Goal: Communication & Community: Answer question/provide support

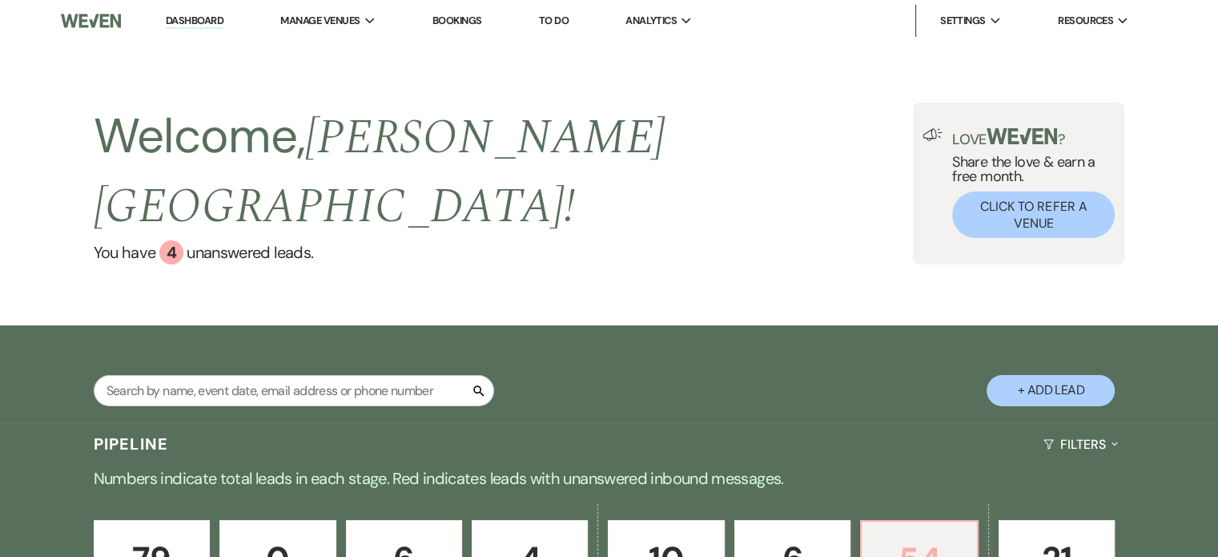
click at [913, 533] on p "54" at bounding box center [918, 560] width 95 height 54
click at [908, 533] on p "54" at bounding box center [918, 560] width 95 height 54
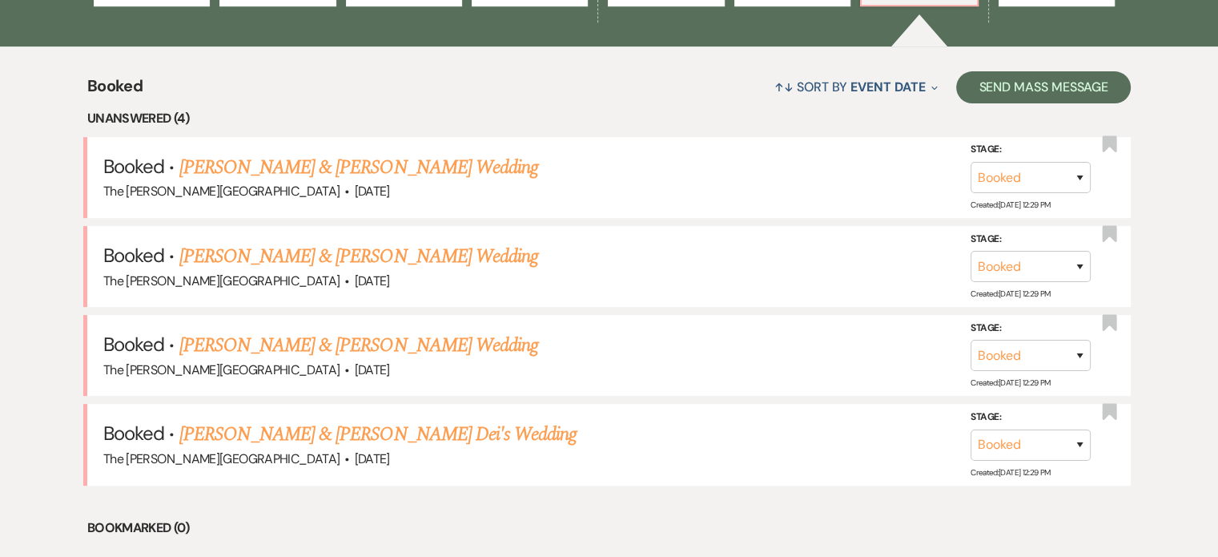
scroll to position [602, 0]
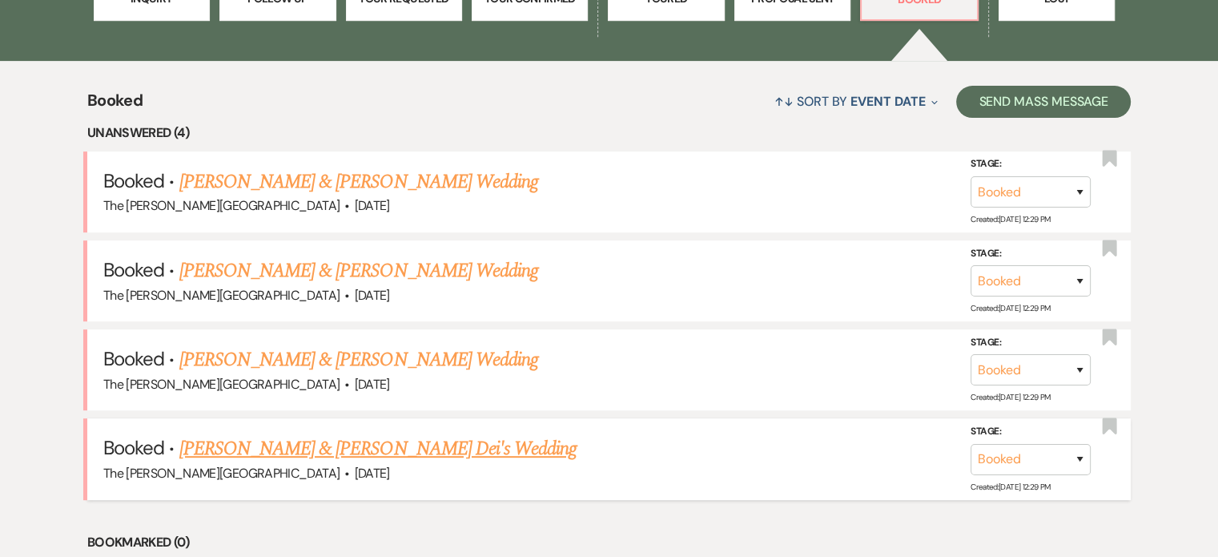
click at [420, 434] on link "[PERSON_NAME] & [PERSON_NAME] Dei's Wedding" at bounding box center [378, 448] width 398 height 29
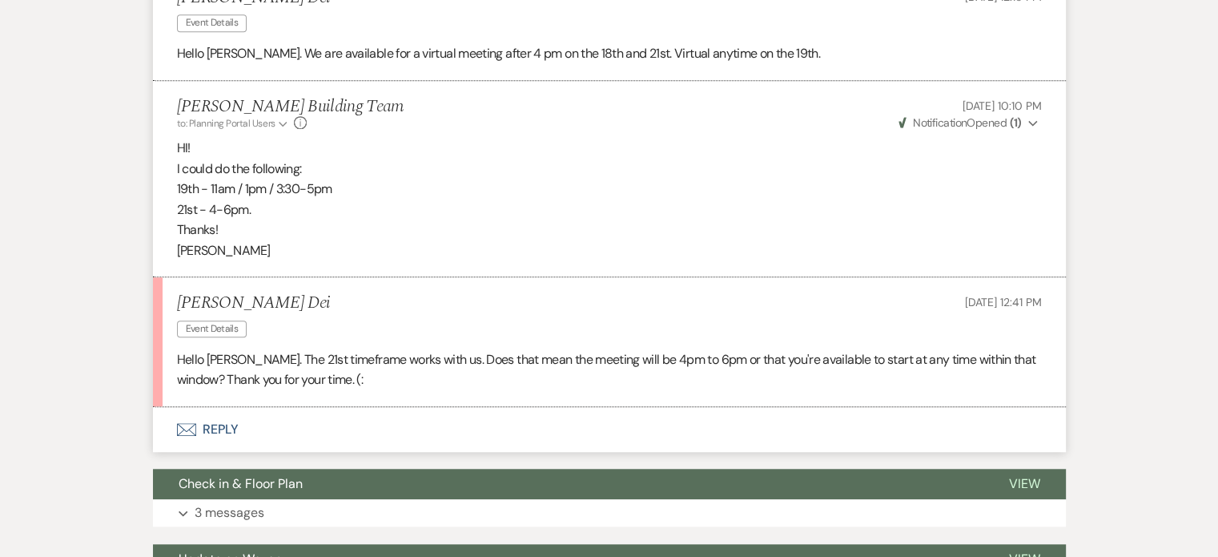
scroll to position [1286, 0]
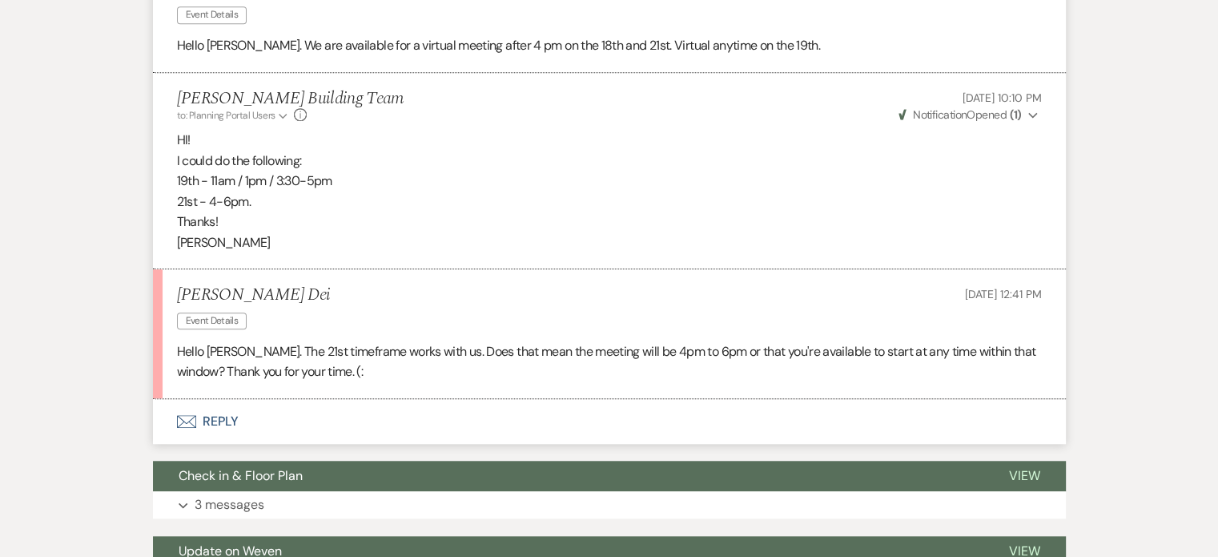
click at [211, 419] on button "Envelope Reply" at bounding box center [609, 421] width 913 height 45
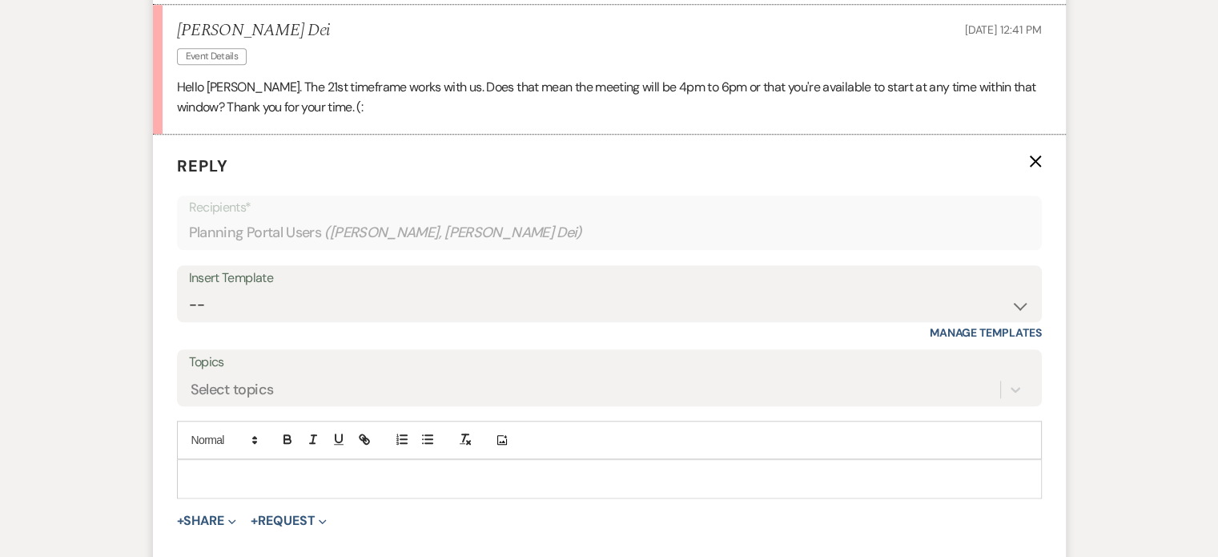
scroll to position [1599, 0]
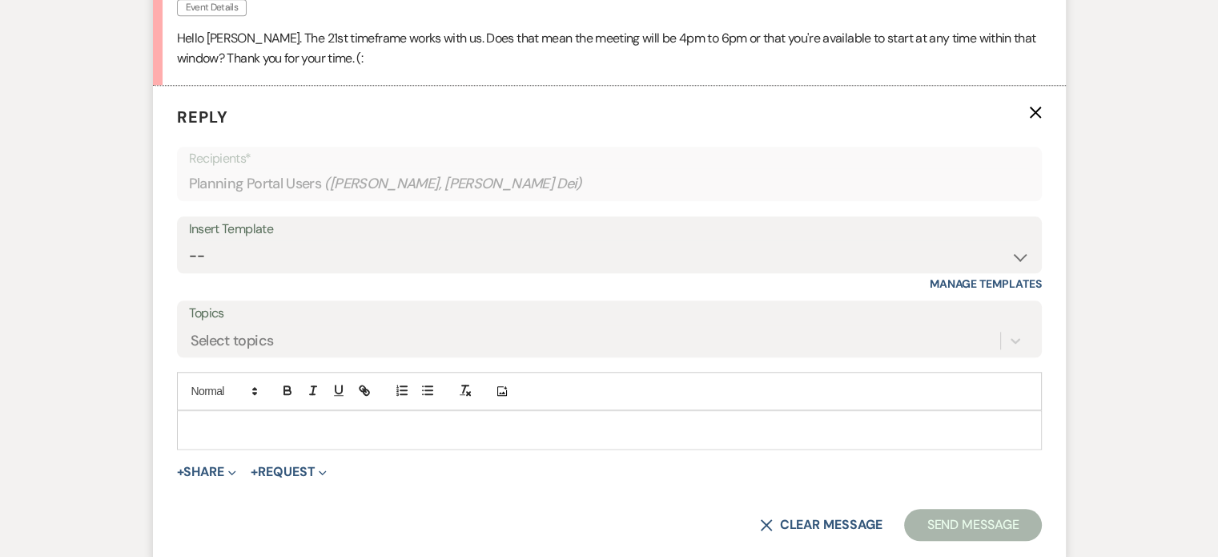
click at [609, 427] on p at bounding box center [609, 429] width 839 height 18
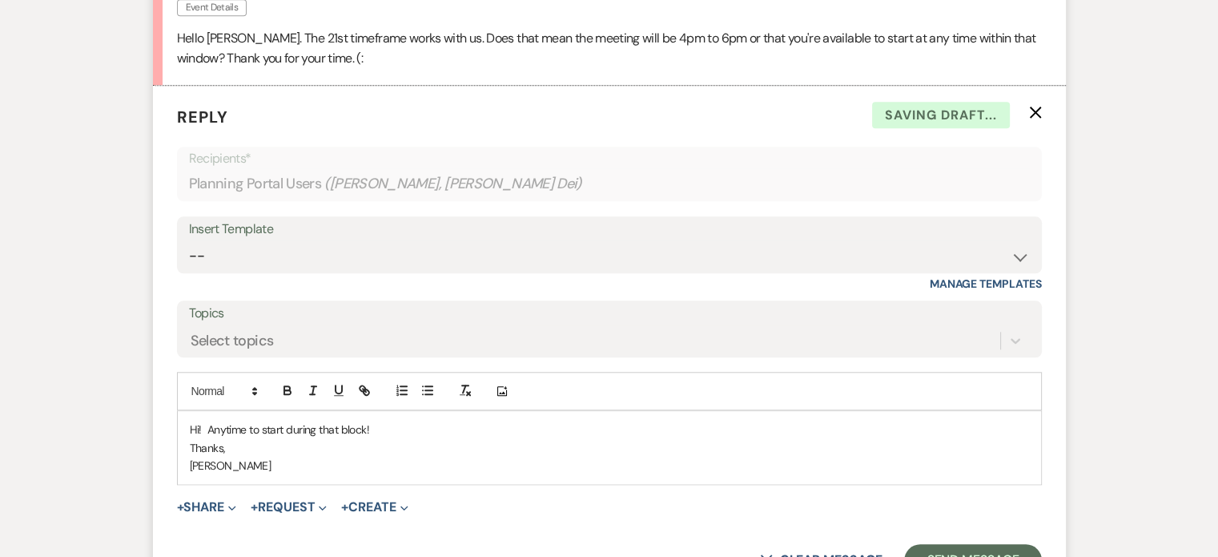
click at [609, 427] on p "Hi! Anytime to start during that block!" at bounding box center [609, 429] width 839 height 18
click at [957, 551] on button "Send Message" at bounding box center [972, 560] width 137 height 32
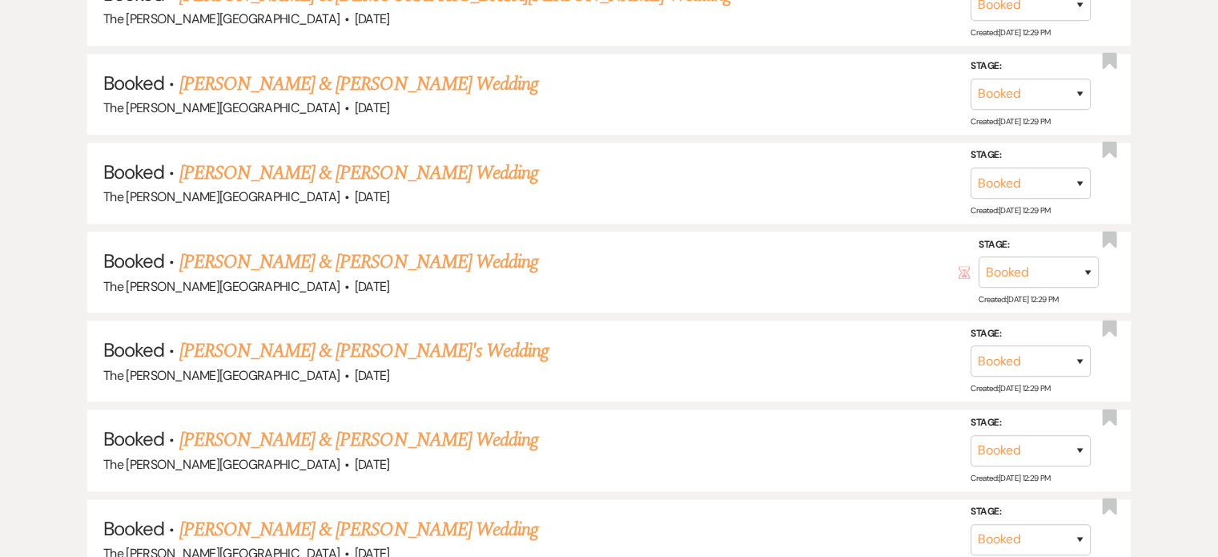
scroll to position [602, 0]
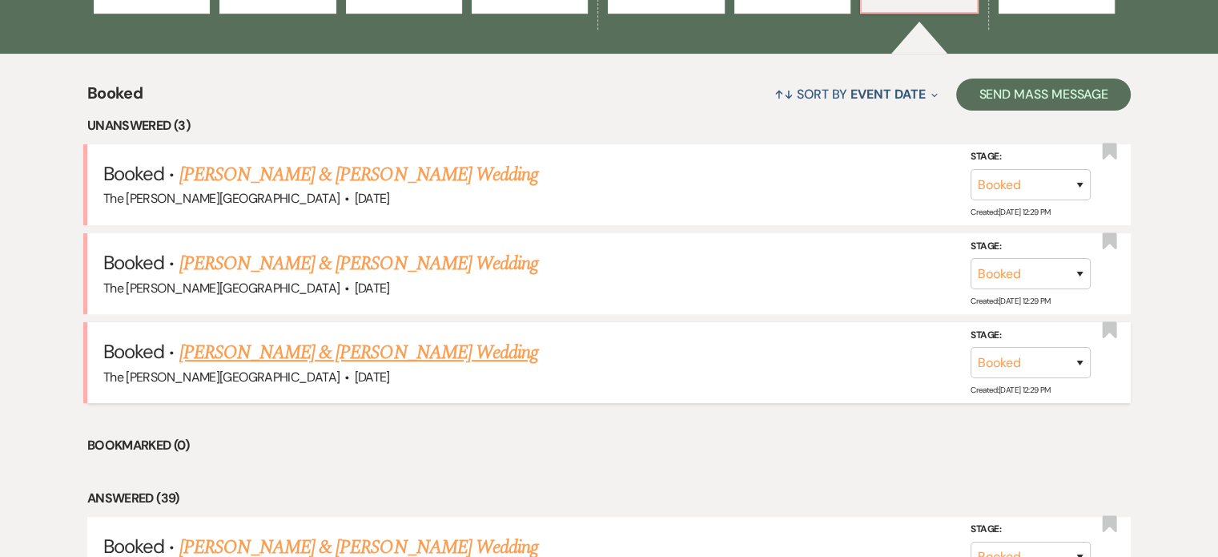
click at [413, 338] on link "[PERSON_NAME] & [PERSON_NAME] Wedding" at bounding box center [358, 352] width 359 height 29
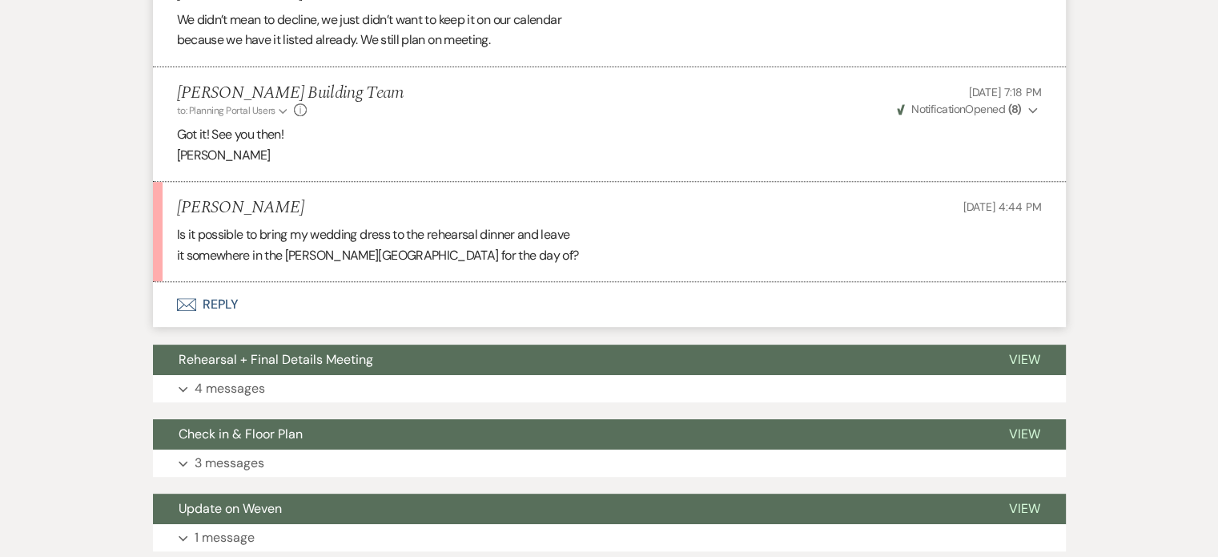
scroll to position [675, 0]
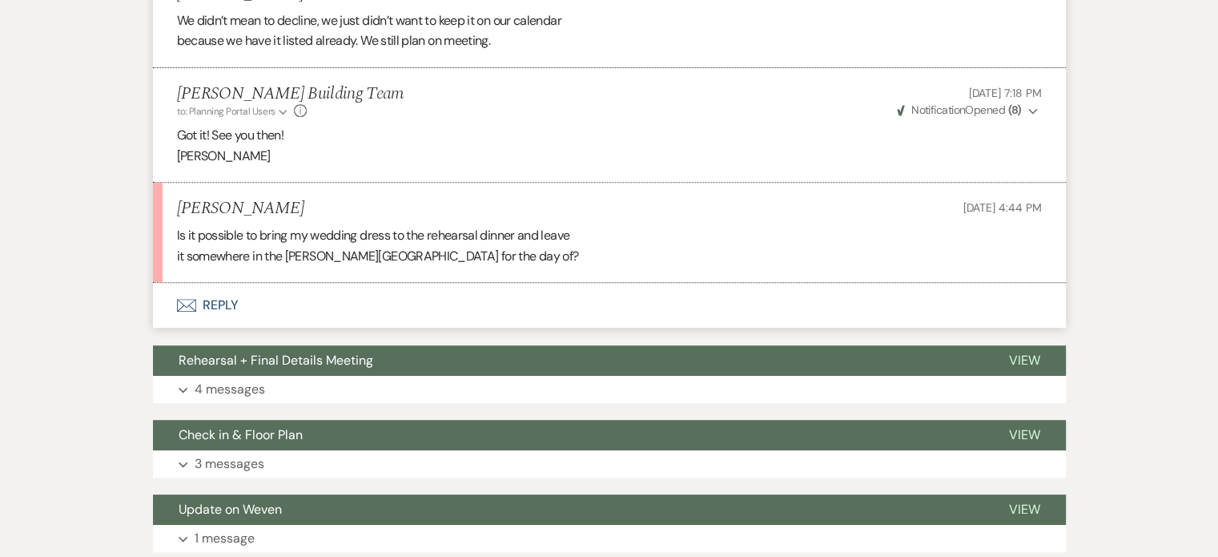
click at [223, 303] on button "Envelope Reply" at bounding box center [609, 305] width 913 height 45
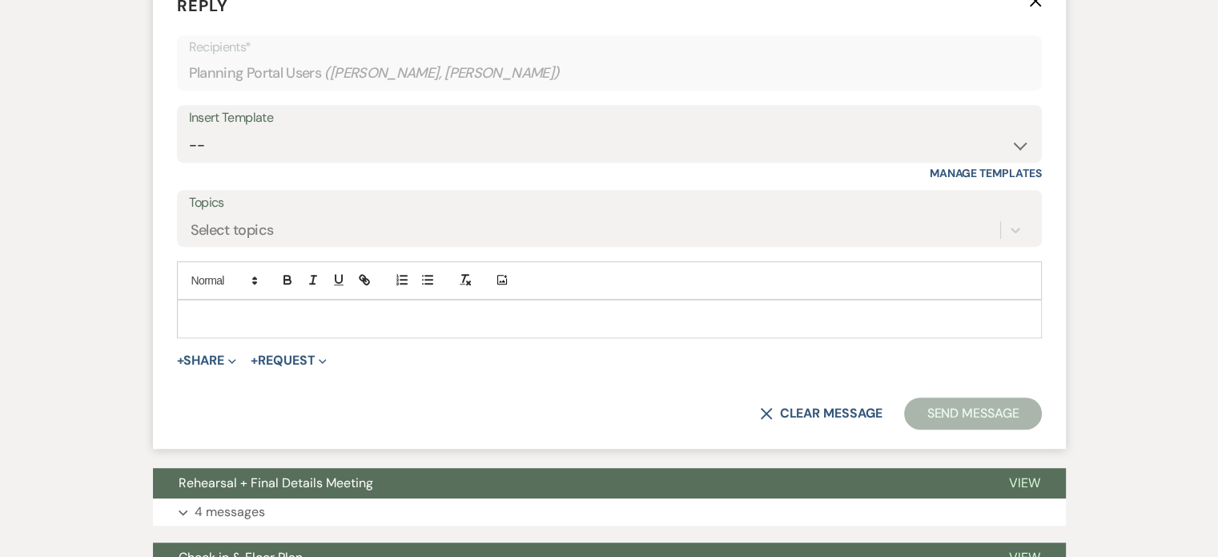
scroll to position [1002, 0]
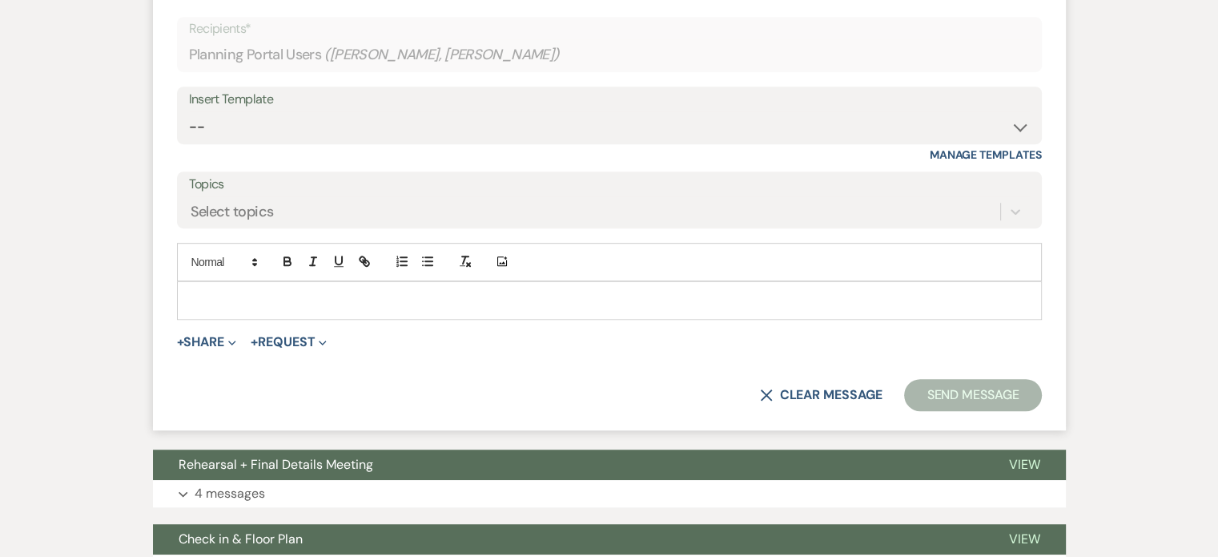
click at [714, 299] on p at bounding box center [609, 300] width 839 height 18
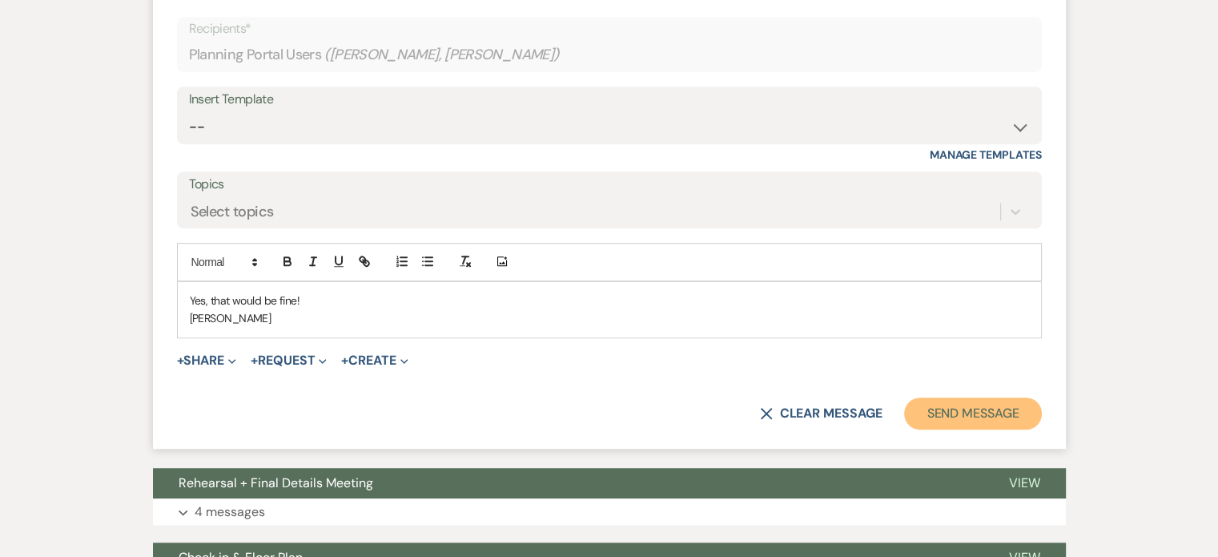
click at [972, 419] on button "Send Message" at bounding box center [972, 413] width 137 height 32
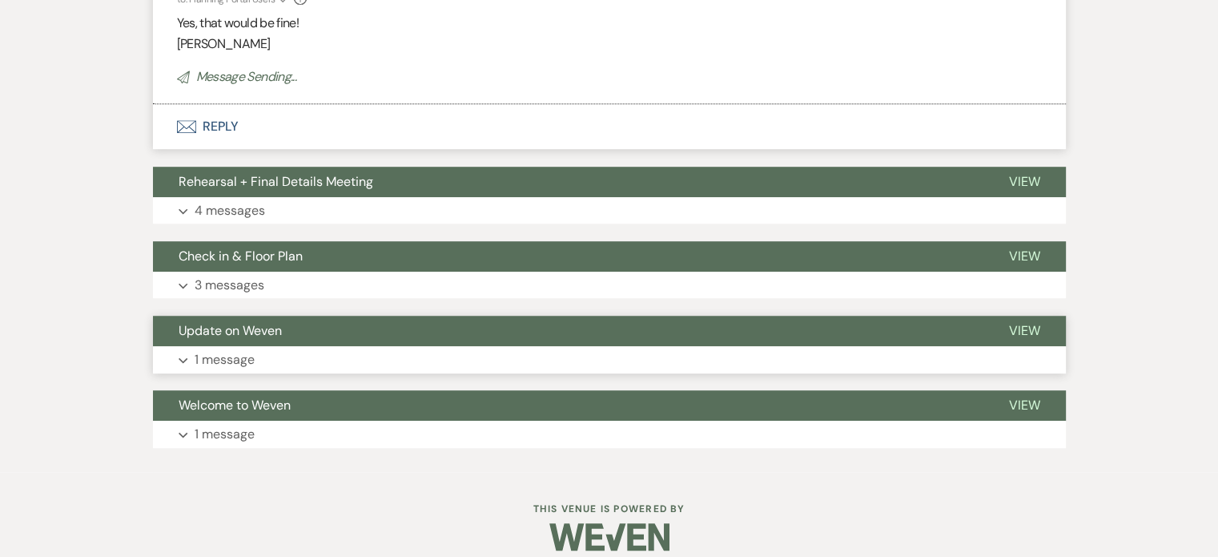
scroll to position [1019, 0]
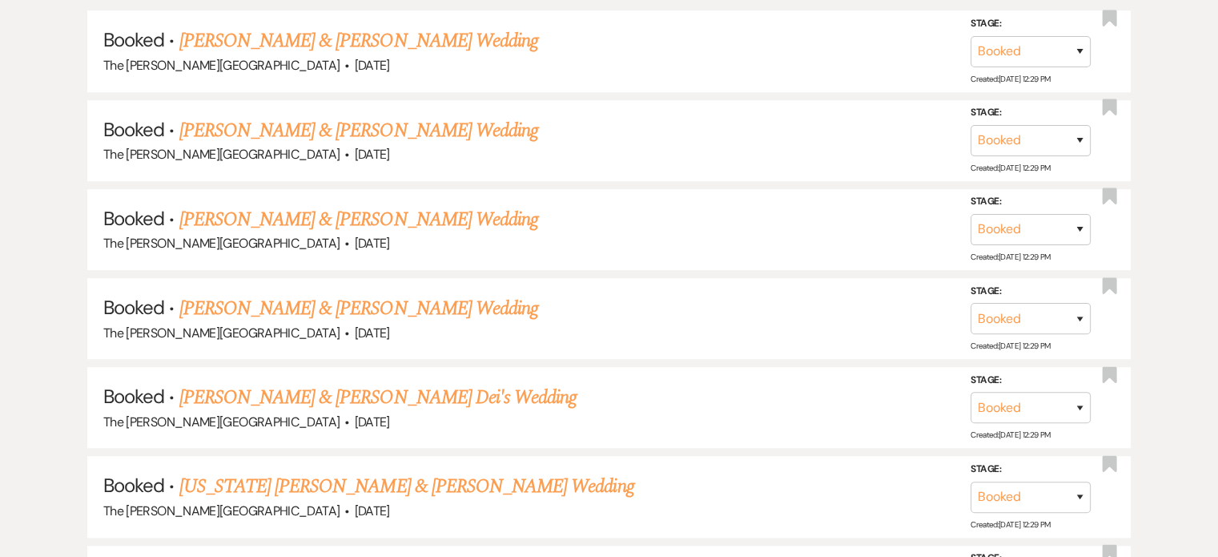
scroll to position [602, 0]
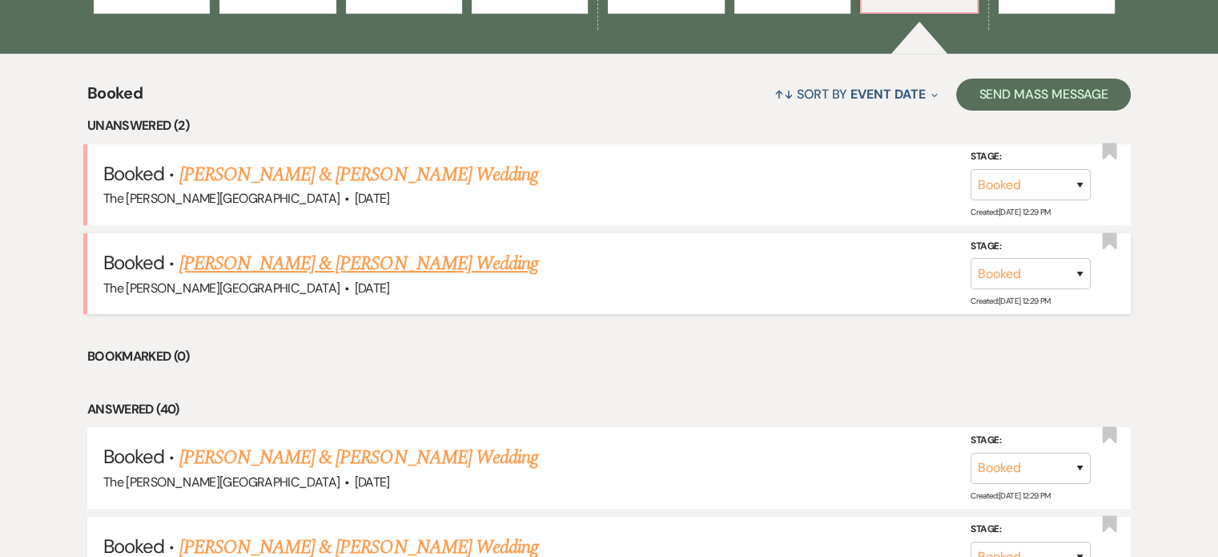
click at [447, 249] on link "[PERSON_NAME] & [PERSON_NAME] Wedding" at bounding box center [358, 263] width 359 height 29
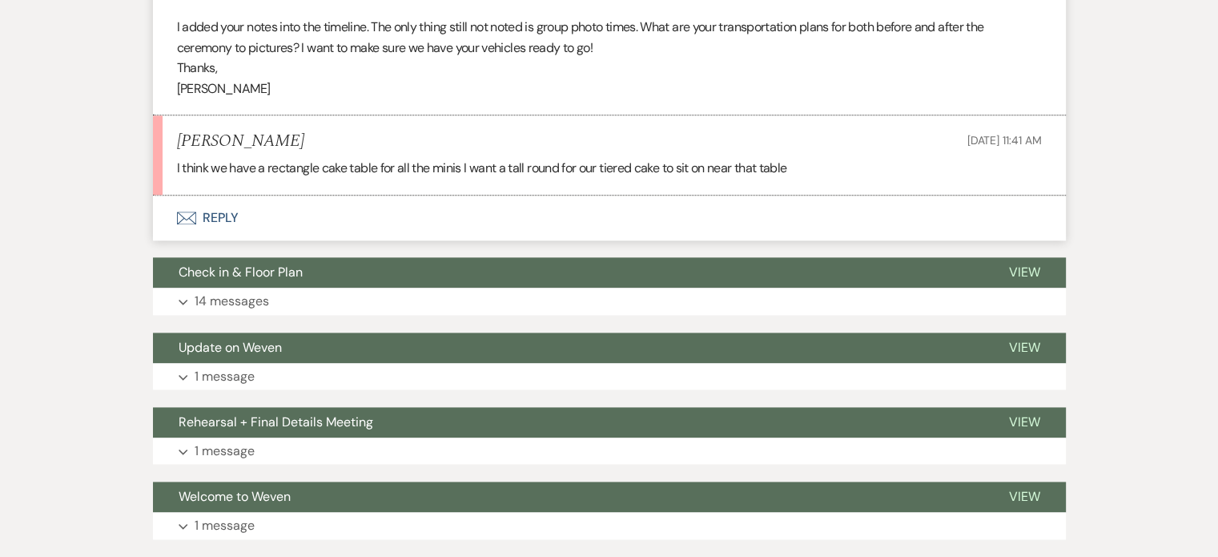
scroll to position [1807, 0]
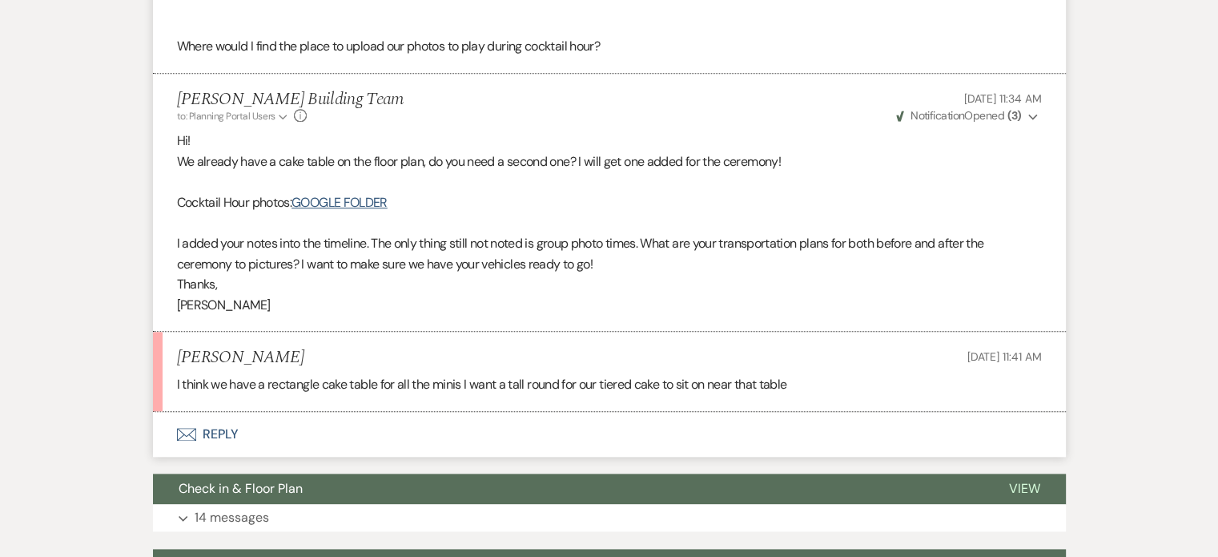
click at [224, 428] on button "Envelope Reply" at bounding box center [609, 434] width 913 height 45
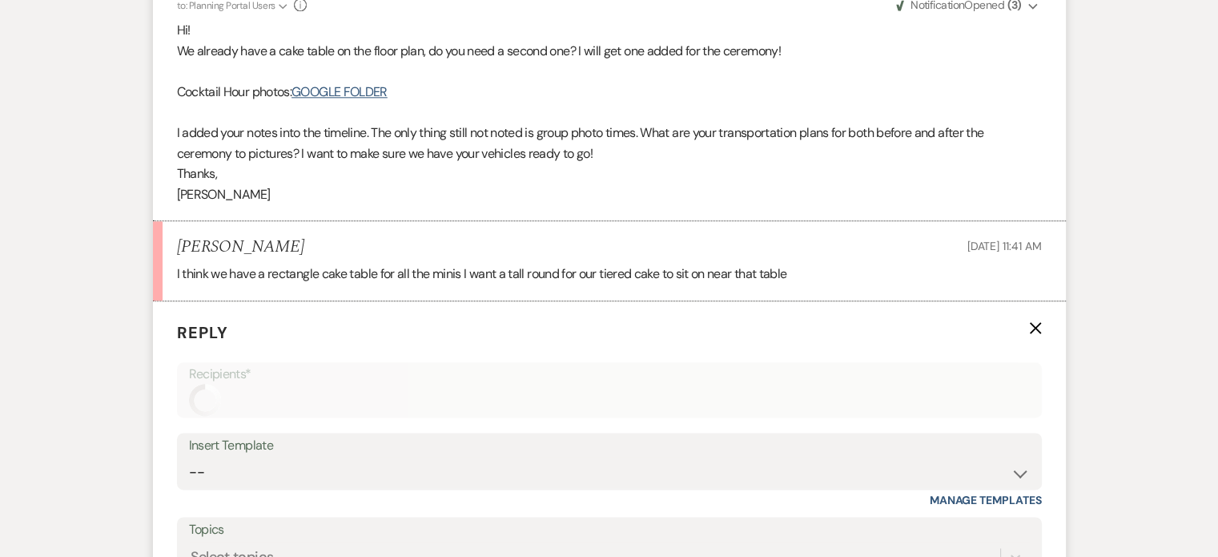
scroll to position [2174, 0]
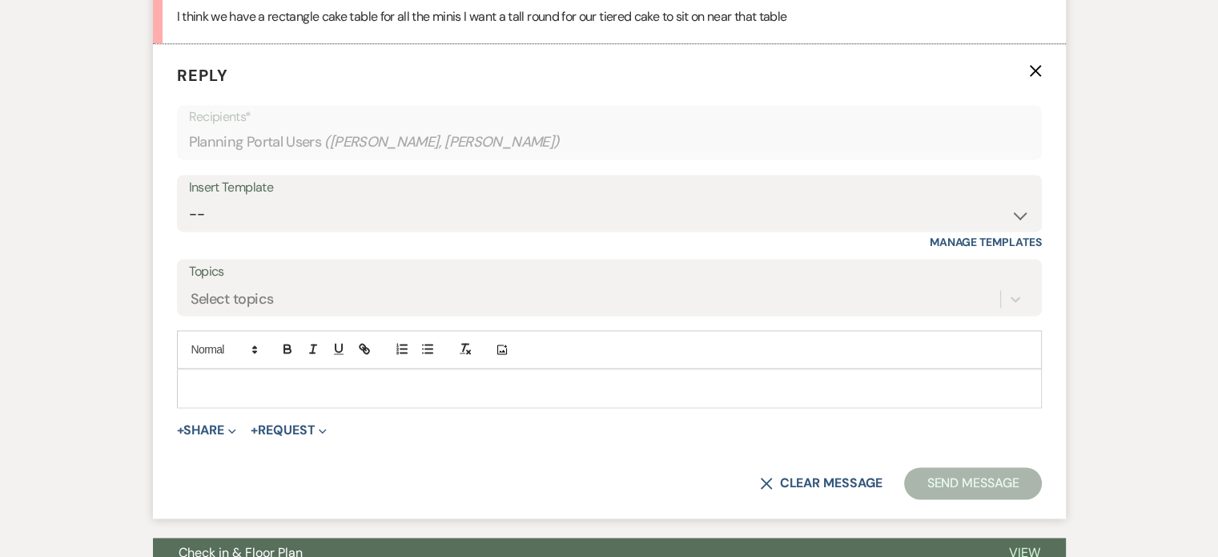
click at [300, 386] on p at bounding box center [609, 388] width 839 height 18
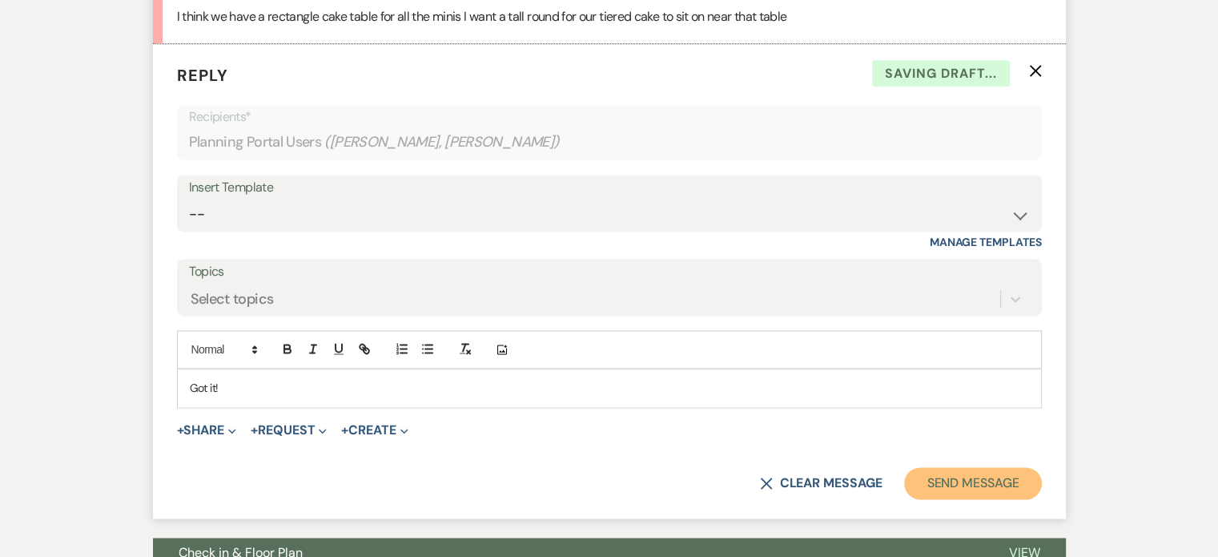
click at [961, 476] on button "Send Message" at bounding box center [972, 483] width 137 height 32
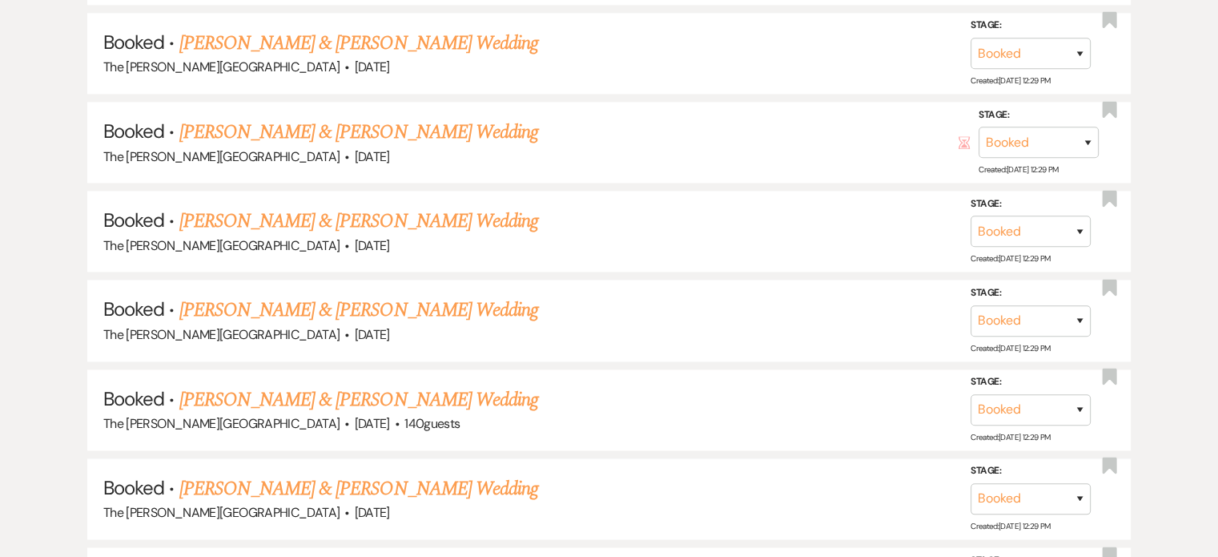
scroll to position [602, 0]
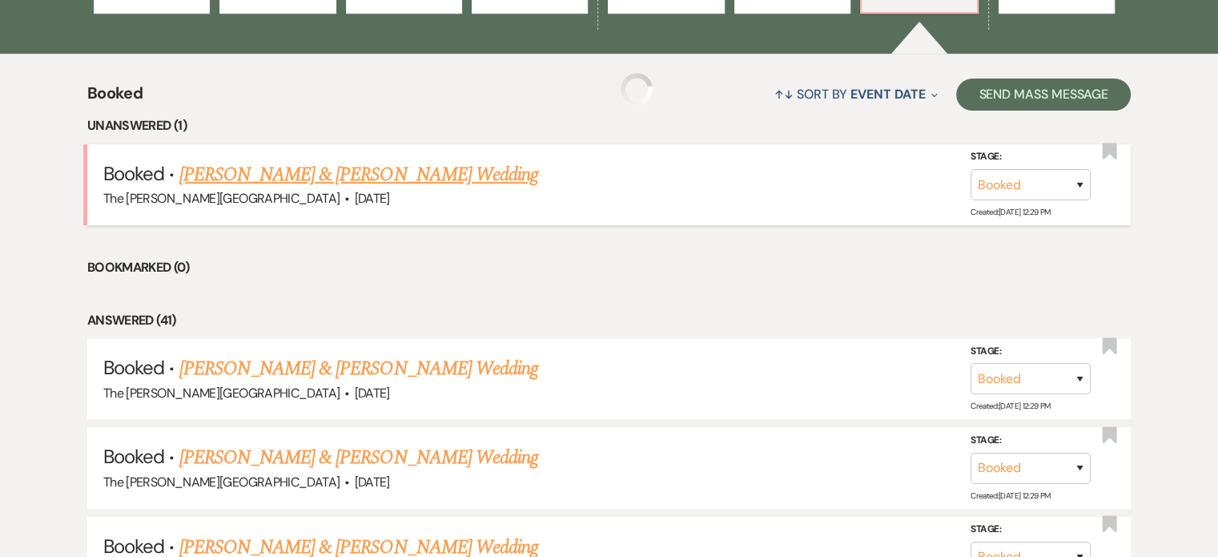
click at [407, 160] on link "[PERSON_NAME] & [PERSON_NAME] Wedding" at bounding box center [358, 174] width 359 height 29
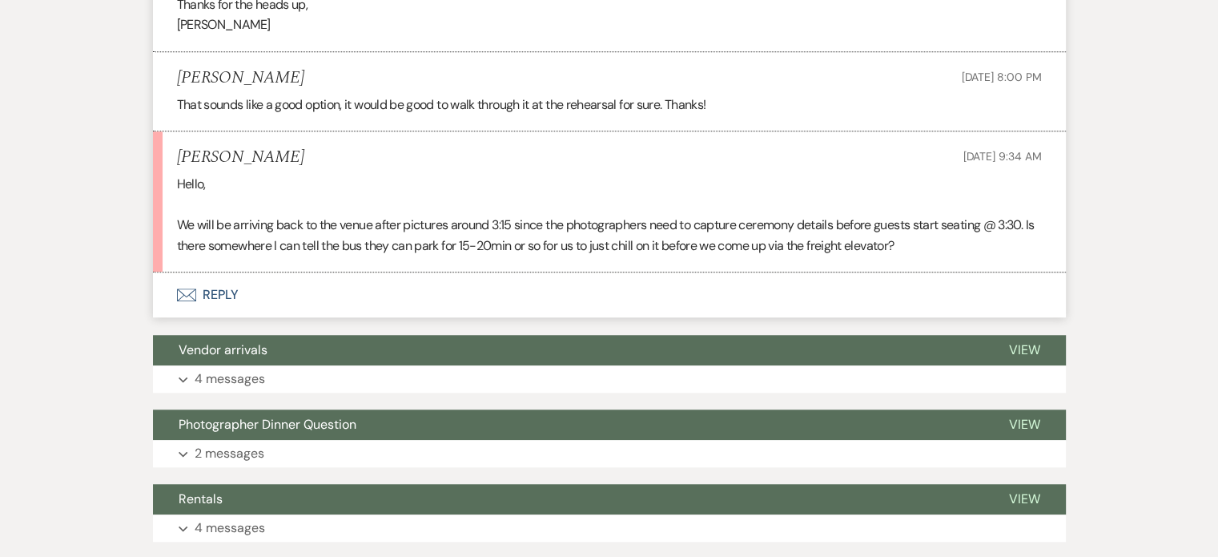
scroll to position [1250, 0]
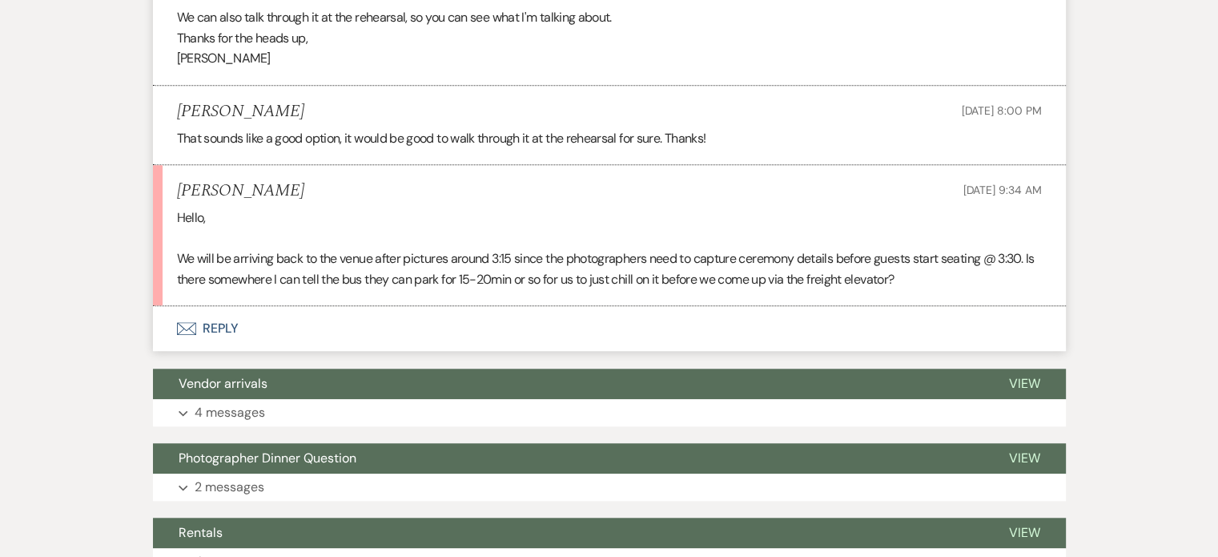
click at [224, 327] on button "Envelope Reply" at bounding box center [609, 328] width 913 height 45
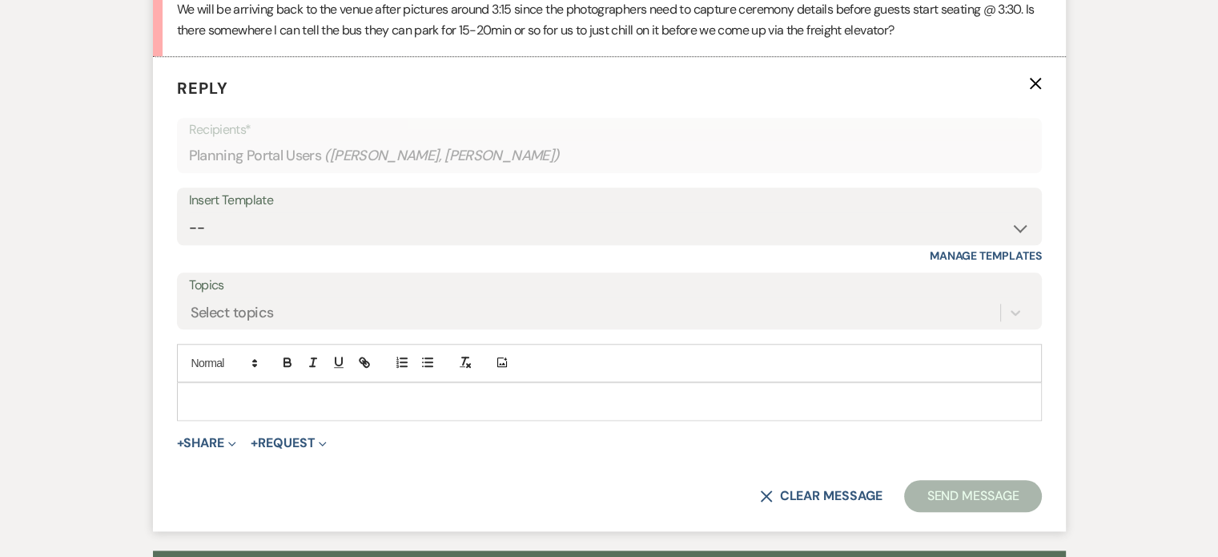
scroll to position [1513, 0]
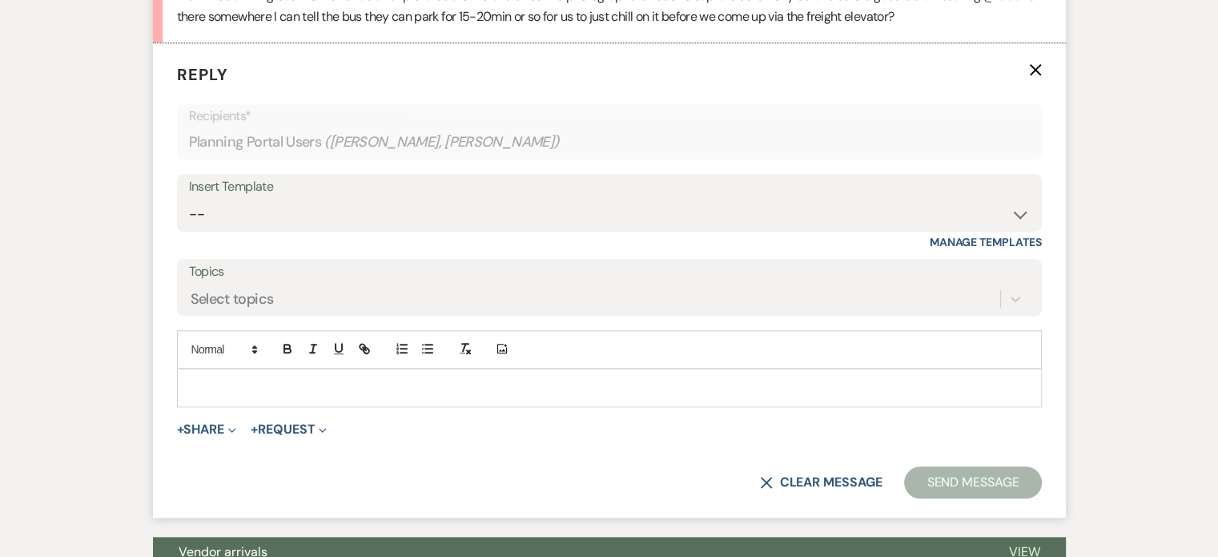
click at [237, 379] on p at bounding box center [609, 388] width 839 height 18
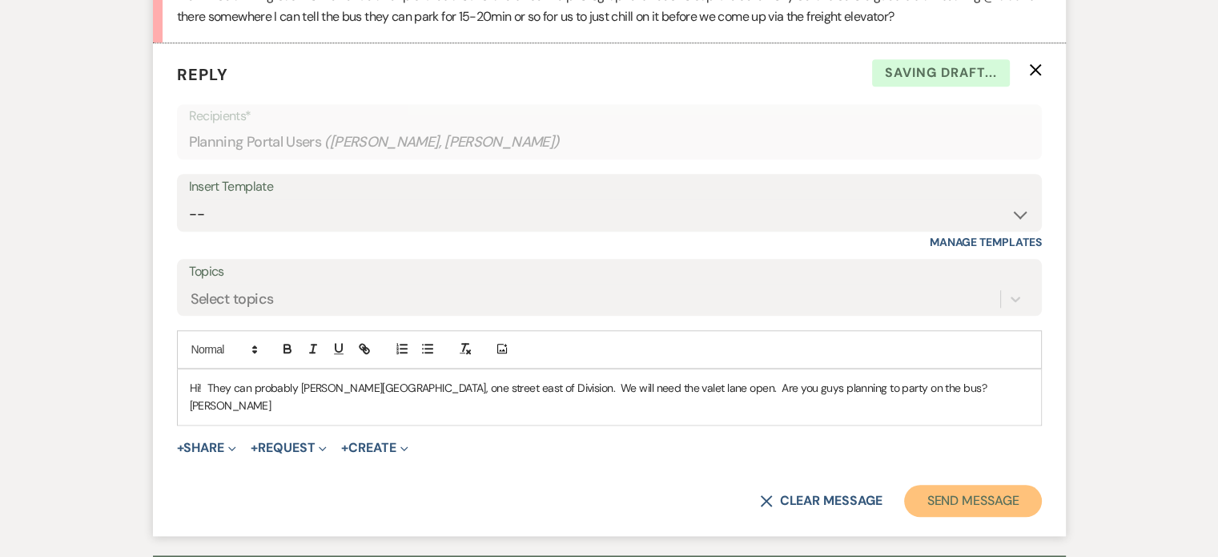
click at [970, 504] on button "Send Message" at bounding box center [972, 500] width 137 height 32
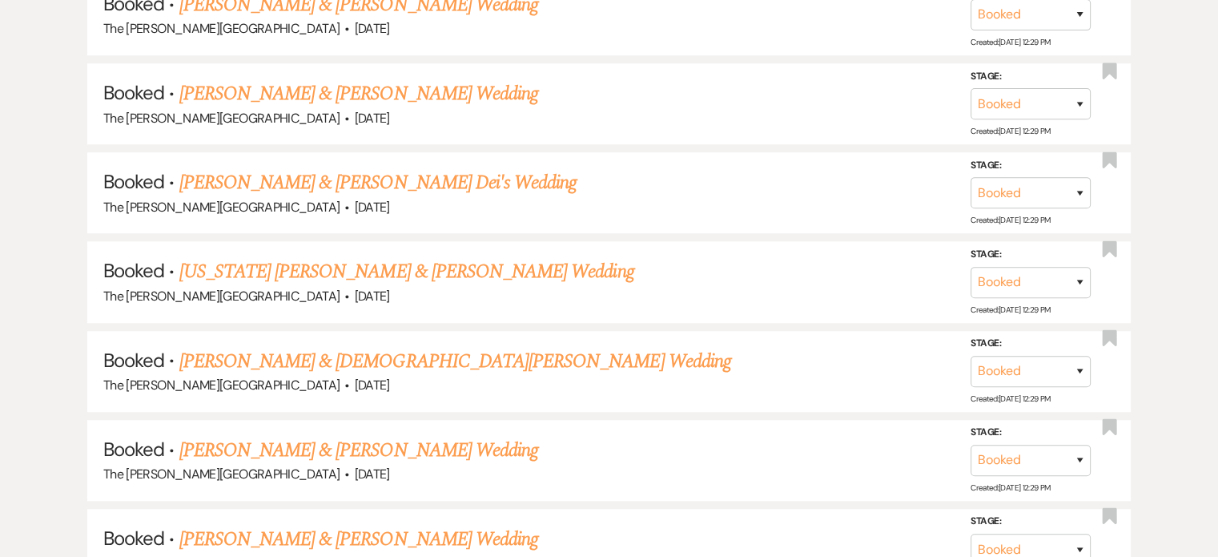
scroll to position [1248, 0]
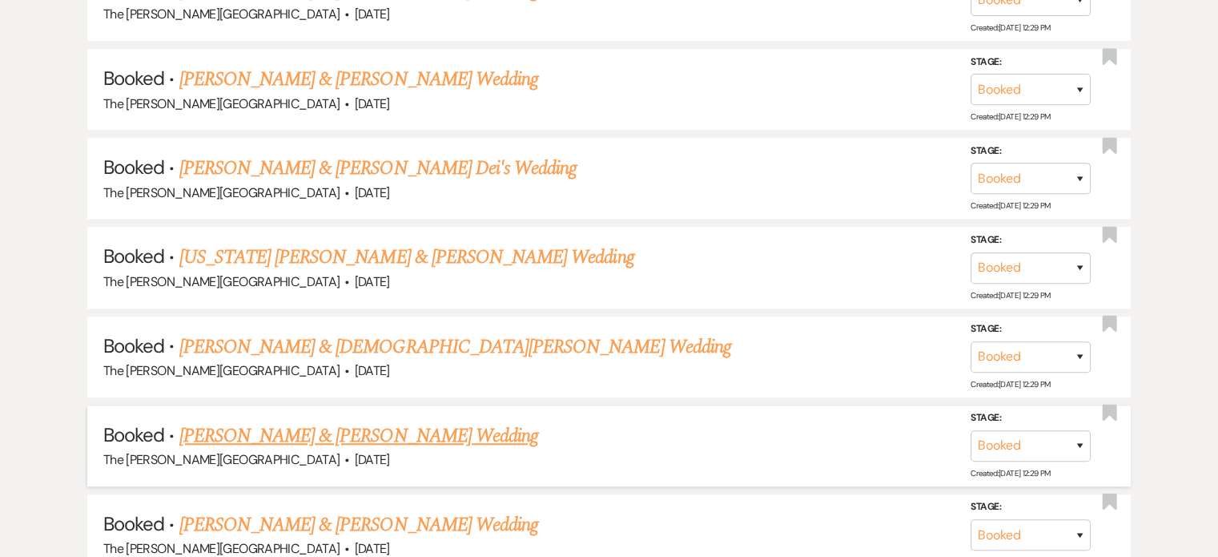
click at [421, 421] on link "[PERSON_NAME] & [PERSON_NAME] Wedding" at bounding box center [358, 435] width 359 height 29
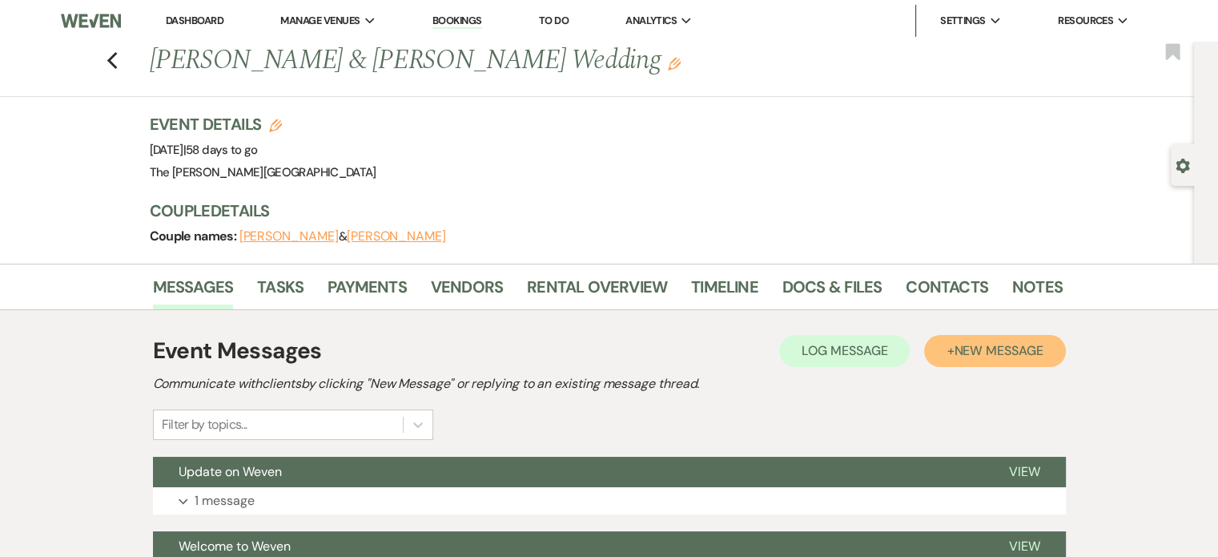
click at [988, 360] on button "+ New Message" at bounding box center [994, 351] width 141 height 32
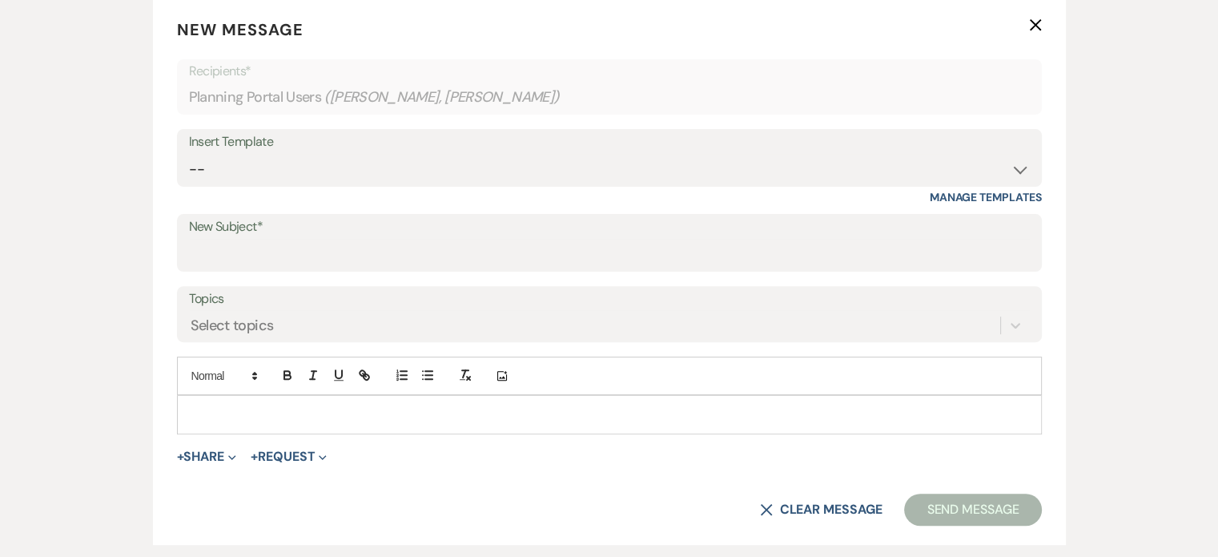
scroll to position [490, 0]
click at [1015, 164] on select "-- Weven Planning Portal Introduction (Booked Events) Initial Inquiry Response …" at bounding box center [609, 167] width 841 height 31
select select "978"
click at [189, 152] on select "-- Weven Planning Portal Introduction (Booked Events) Initial Inquiry Response …" at bounding box center [609, 167] width 841 height 31
click at [1027, 159] on select "-- Weven Planning Portal Introduction (Booked Events) Initial Inquiry Response …" at bounding box center [609, 167] width 841 height 31
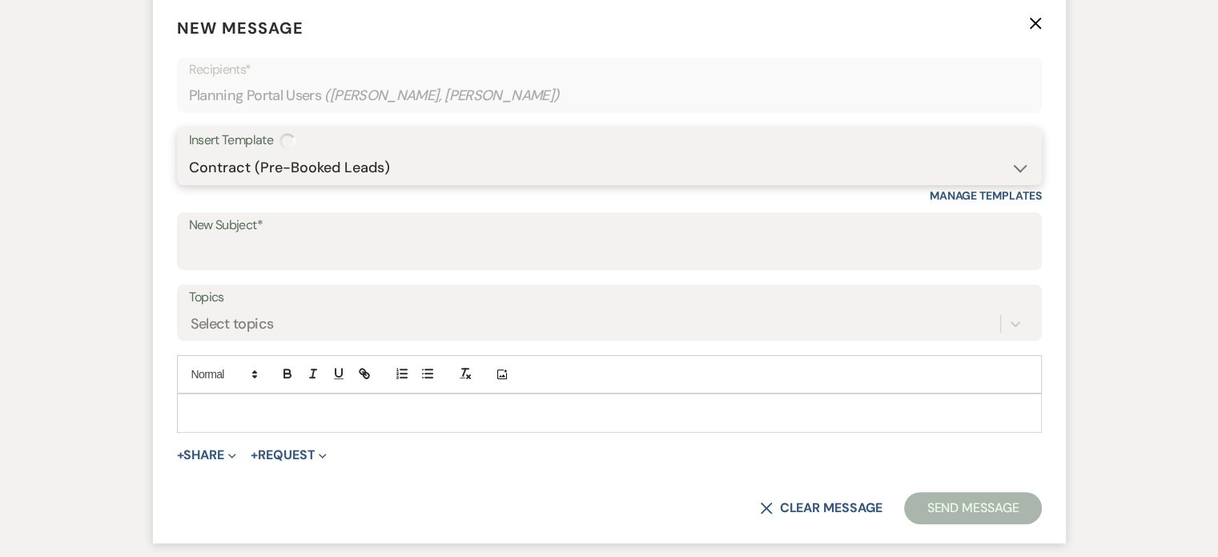
type input "Booking your event!"
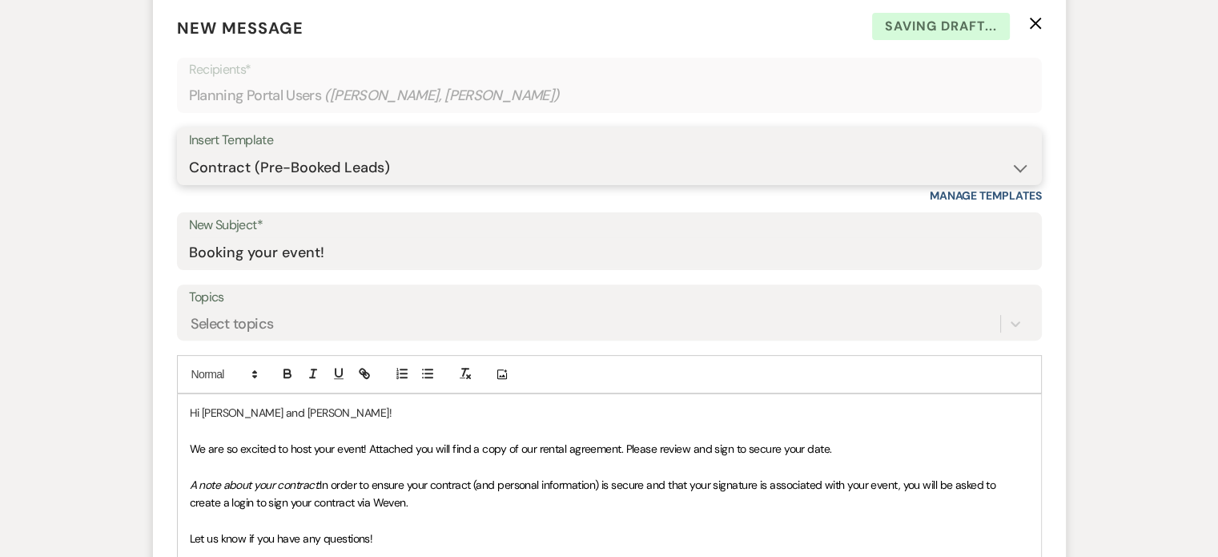
select select "5256"
click at [189, 152] on select "-- Weven Planning Portal Introduction (Booked Events) Initial Inquiry Response …" at bounding box center [609, 167] width 841 height 31
type input "Rehearsal + Final Details Meeting"
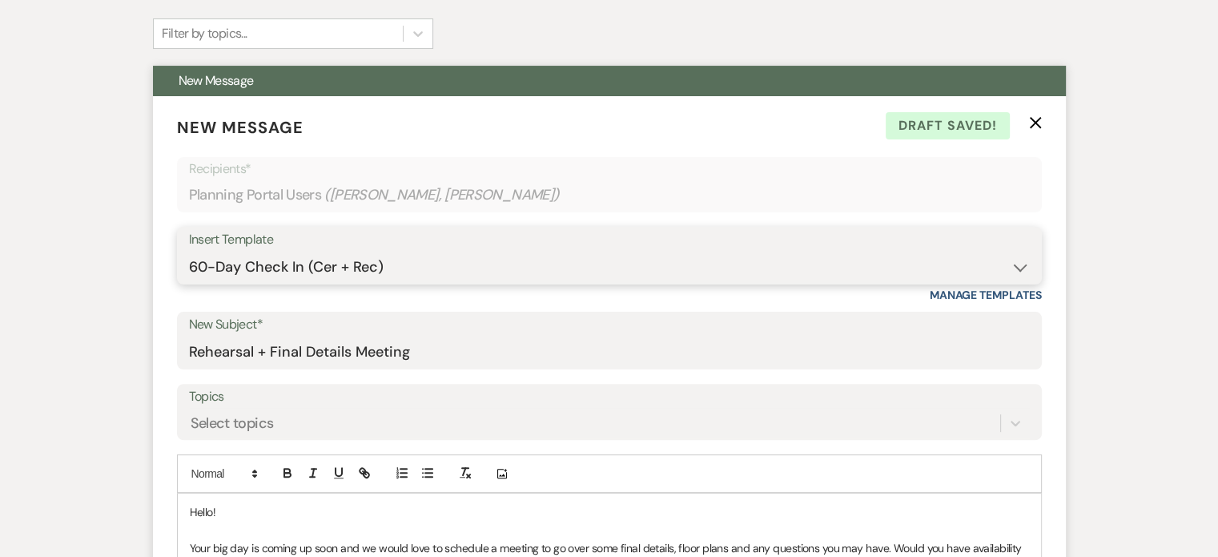
scroll to position [465, 0]
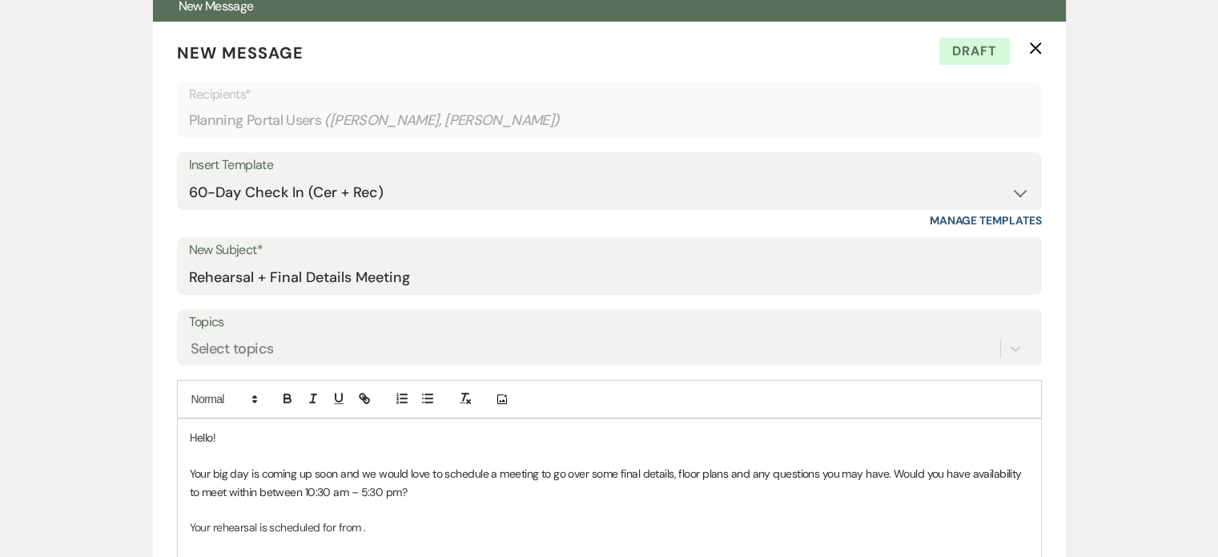
click at [215, 489] on span "Your big day is coming up soon and we would love to schedule a meeting to go ov…" at bounding box center [607, 482] width 835 height 32
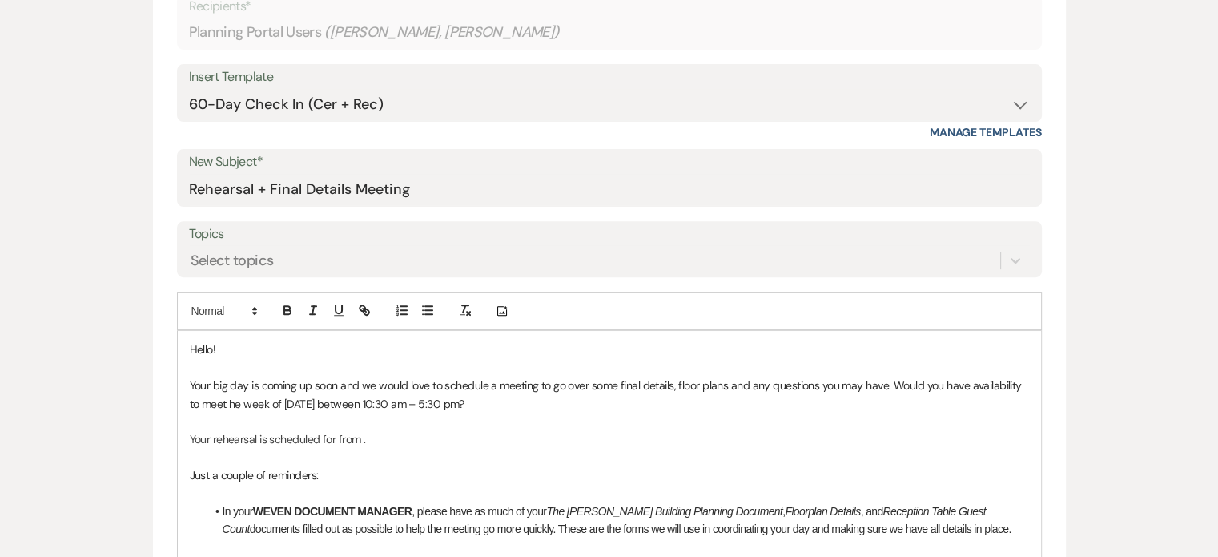
scroll to position [542, 0]
